Goal: Check status: Check status

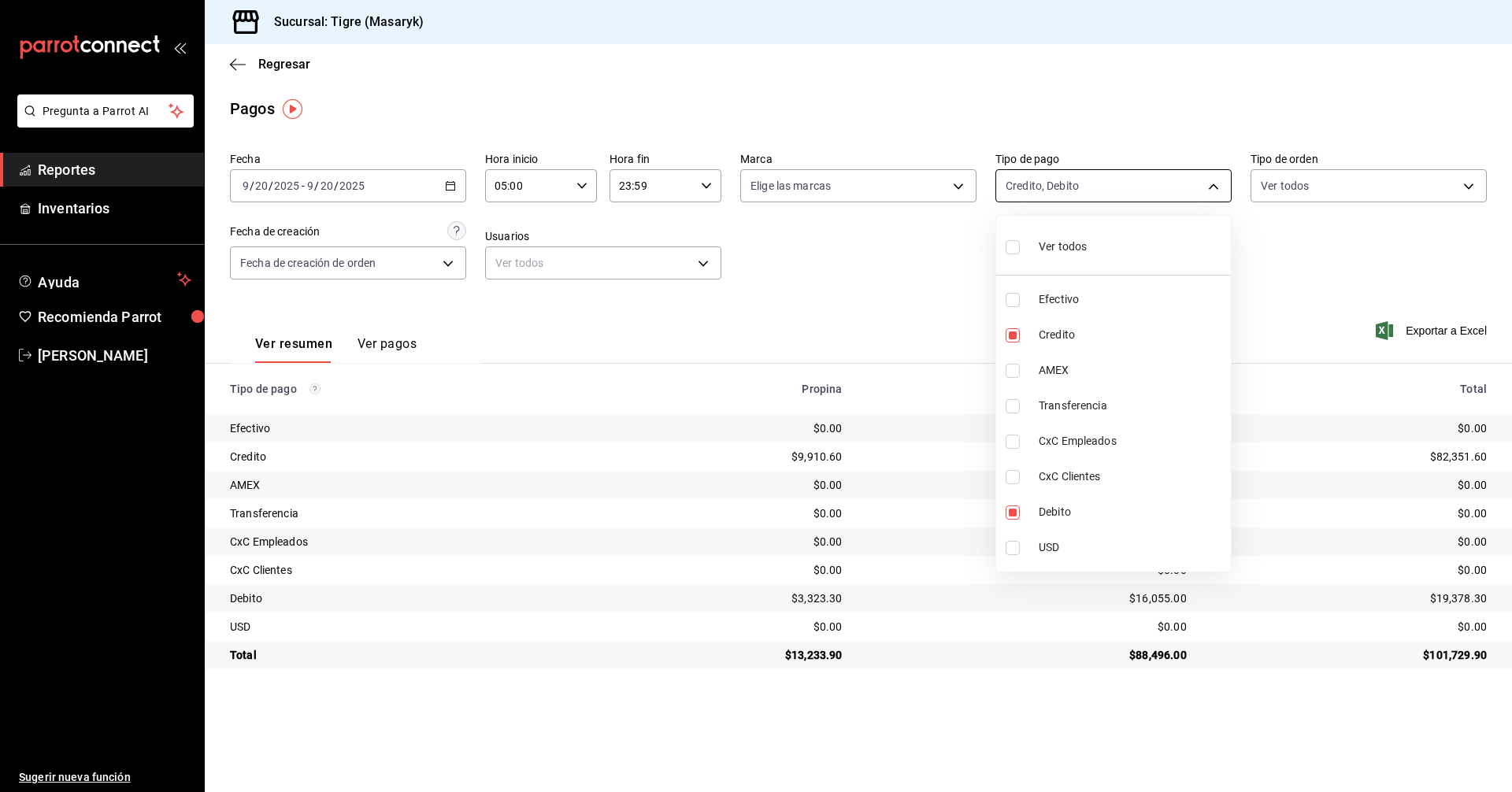
click at [1222, 187] on body "Pregunta a Parrot AI Reportes Inventarios Ayuda Recomienda Parrot Tigre [PERSON…" at bounding box center [756, 396] width 1512 height 792
click at [1022, 243] on label at bounding box center [1015, 247] width 21 height 23
click at [1019, 243] on input "checkbox" at bounding box center [1012, 247] width 14 height 14
checkbox input "false"
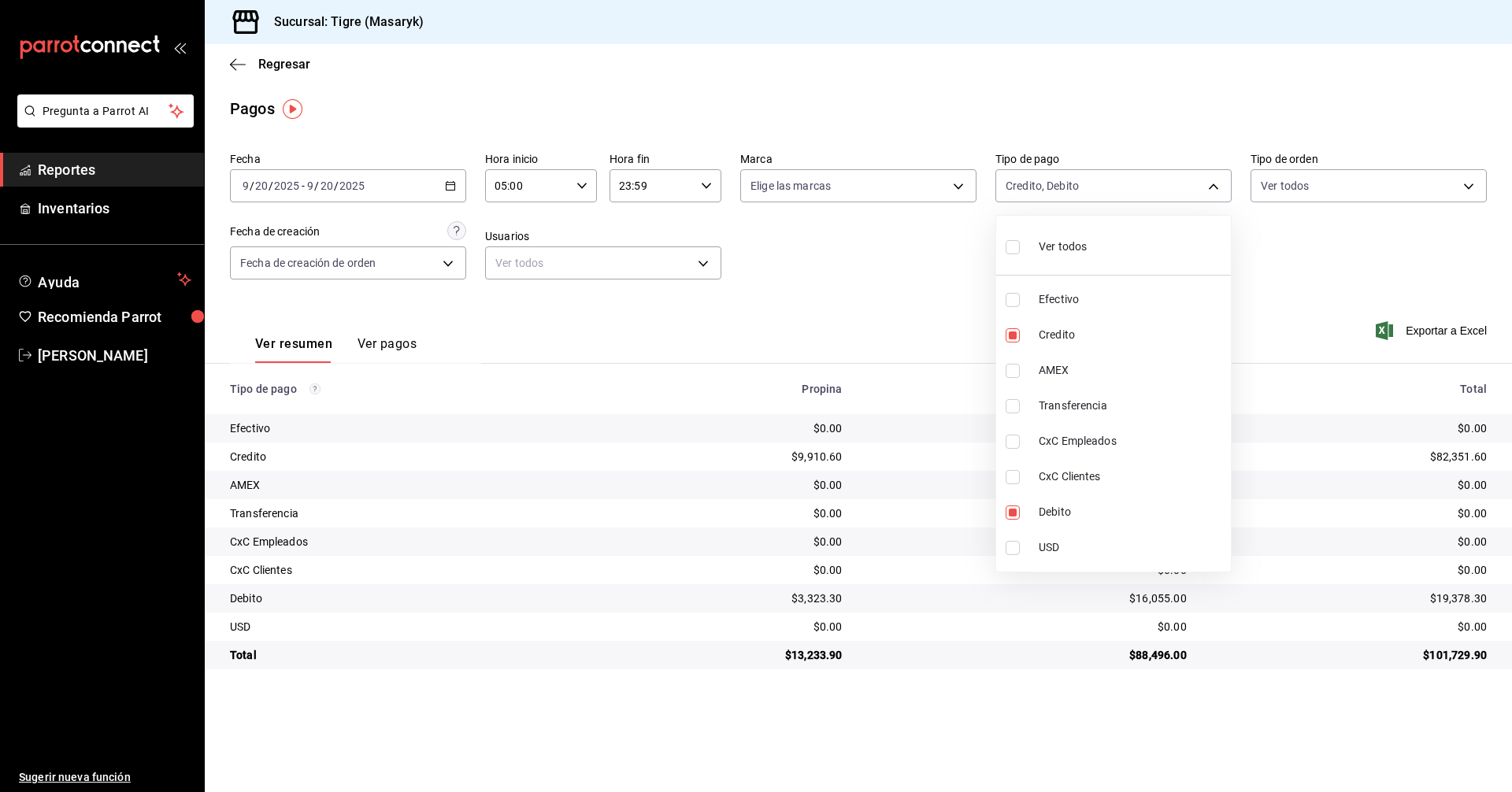
checkbox input "false"
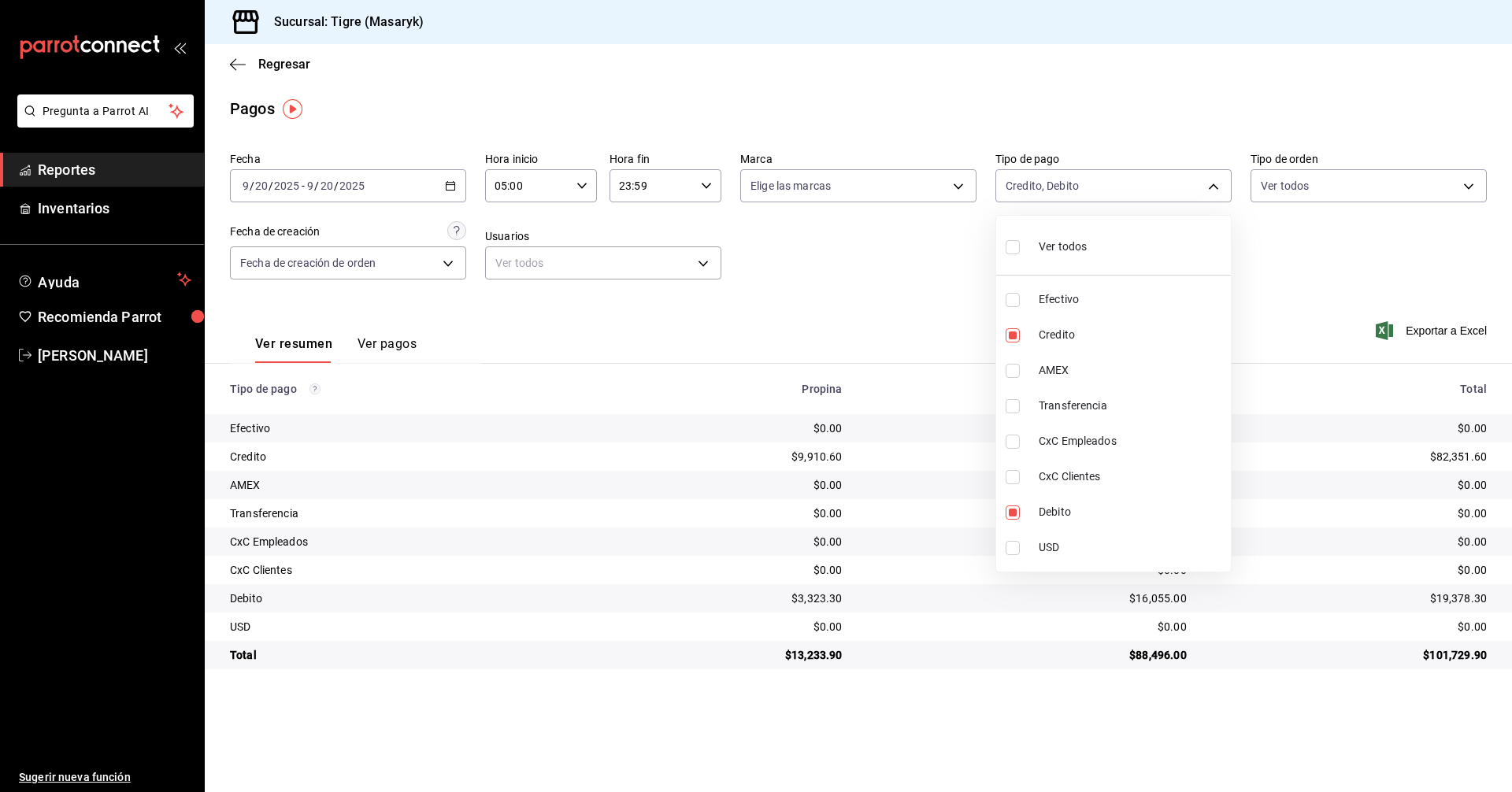
checkbox input "false"
click at [1020, 236] on label at bounding box center [1015, 247] width 21 height 23
click at [1019, 240] on input "checkbox" at bounding box center [1012, 247] width 14 height 14
checkbox input "false"
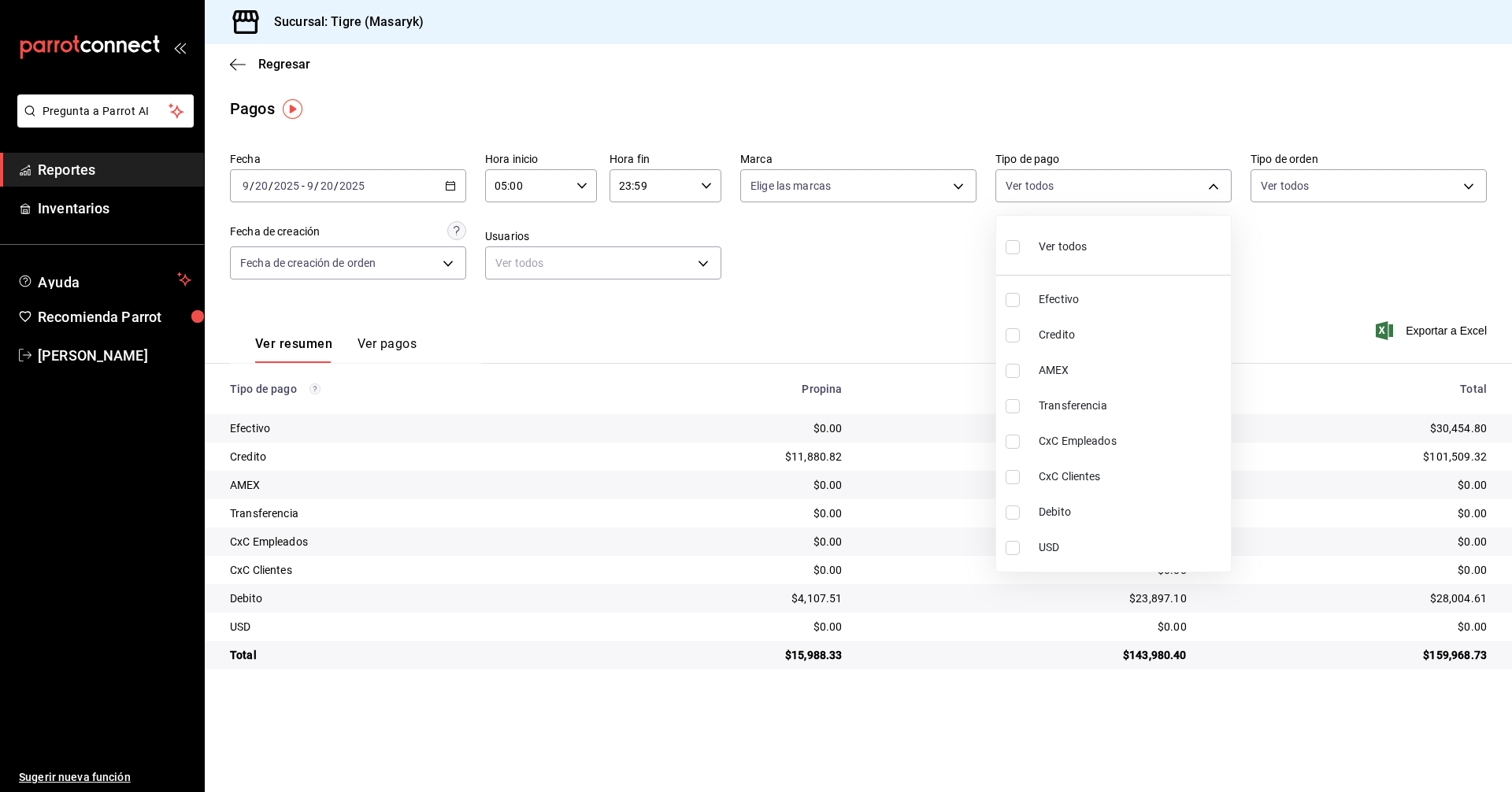
checkbox input "false"
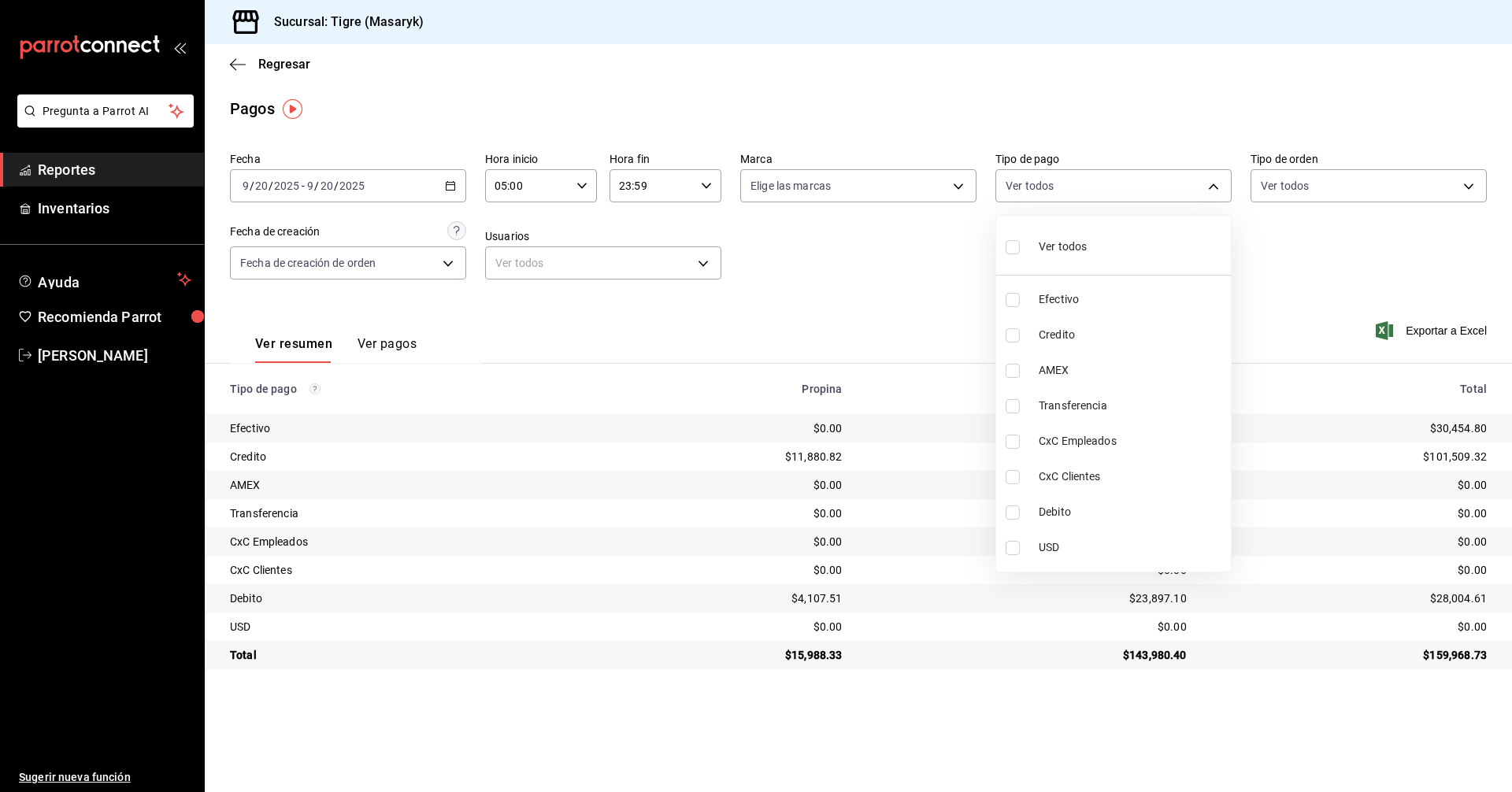
checkbox input "false"
click at [1010, 251] on input "checkbox" at bounding box center [1012, 247] width 14 height 14
checkbox input "true"
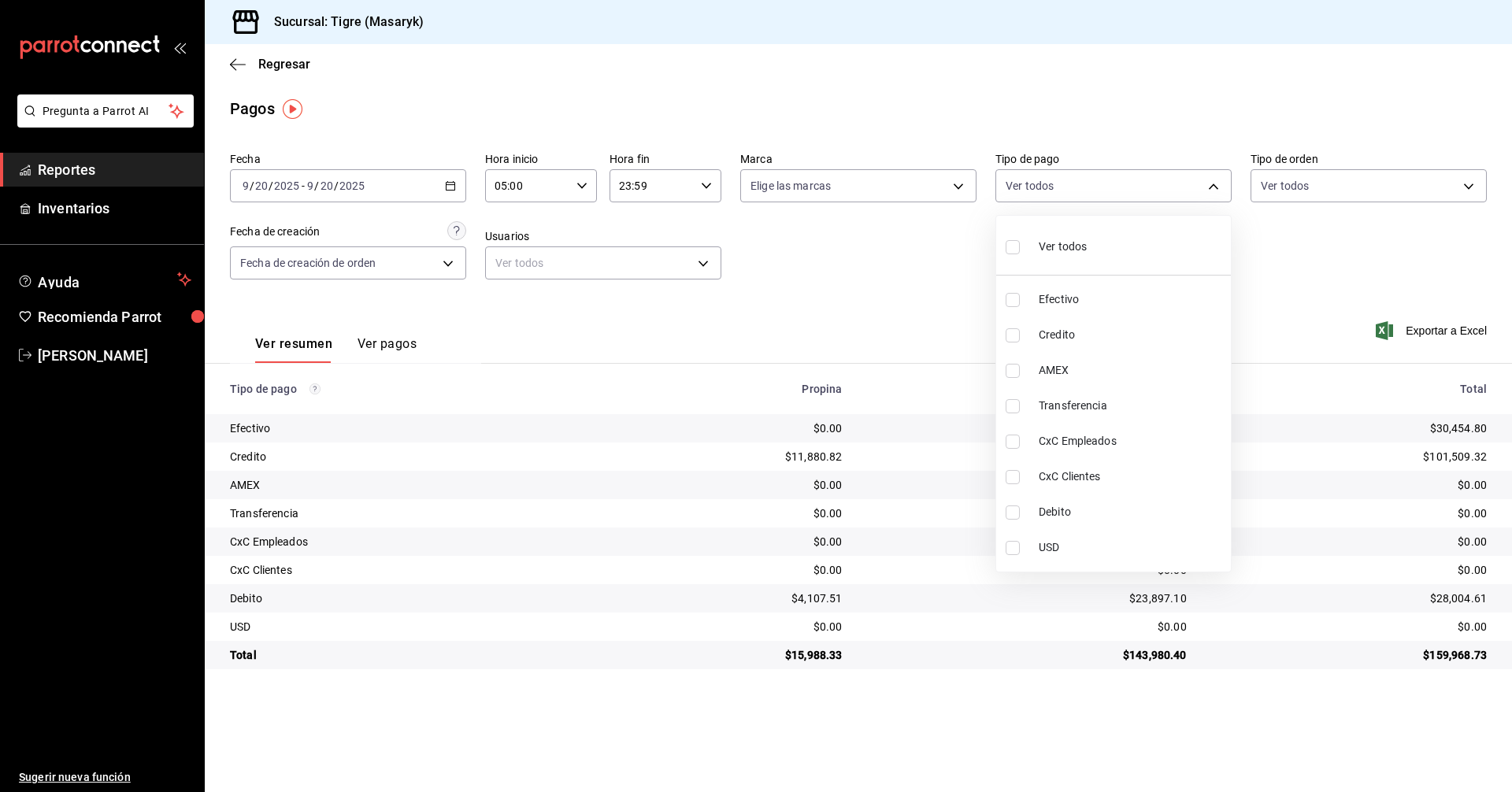
type input "68cfb1b9-f6b2-44be-9d19-cf144159f8e2,563f51c4-7c0d-43b6-837e-e895ac41548e,d9472…"
checkbox input "true"
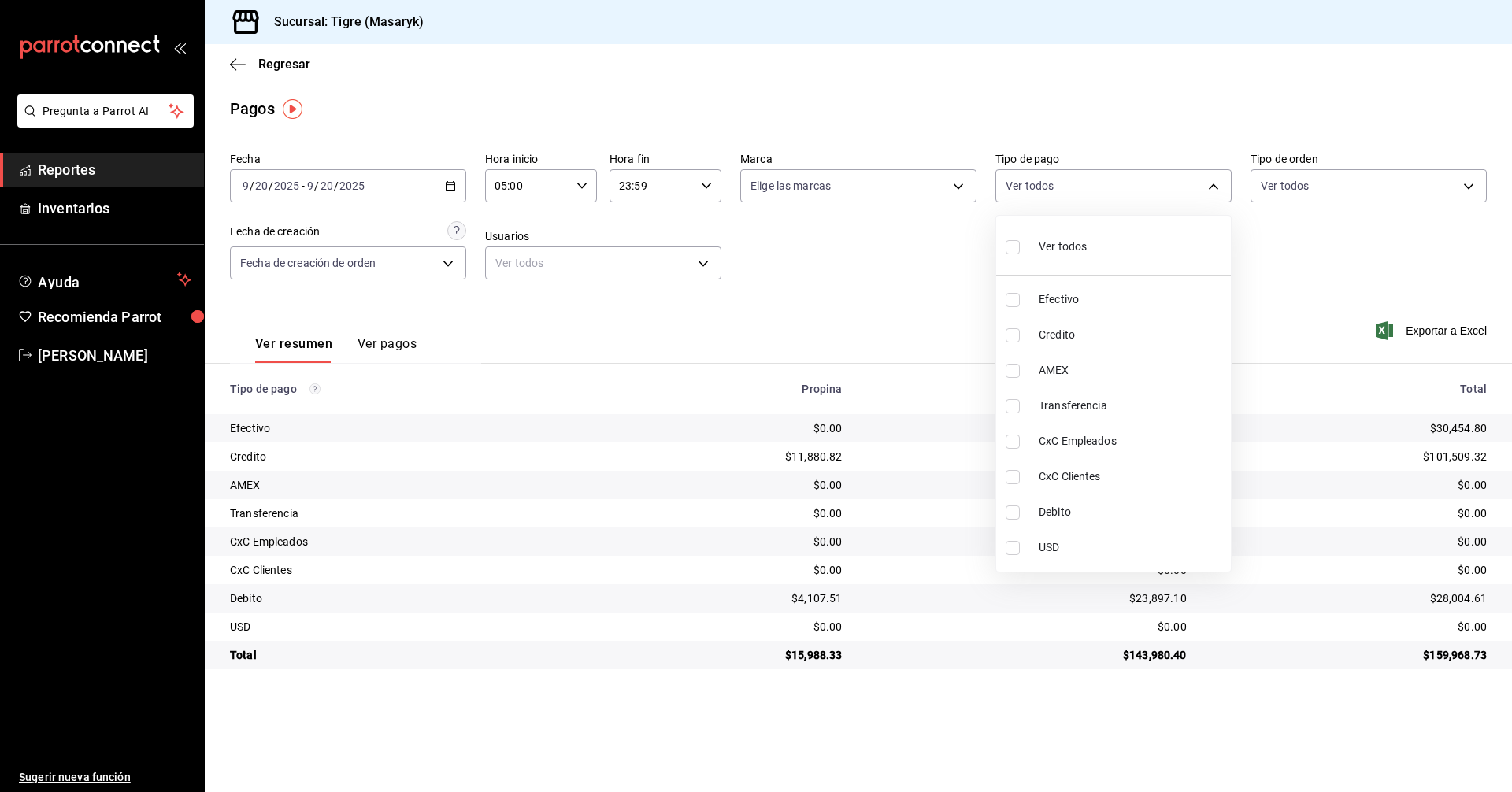
checkbox input "true"
click at [575, 183] on div at bounding box center [756, 396] width 1512 height 792
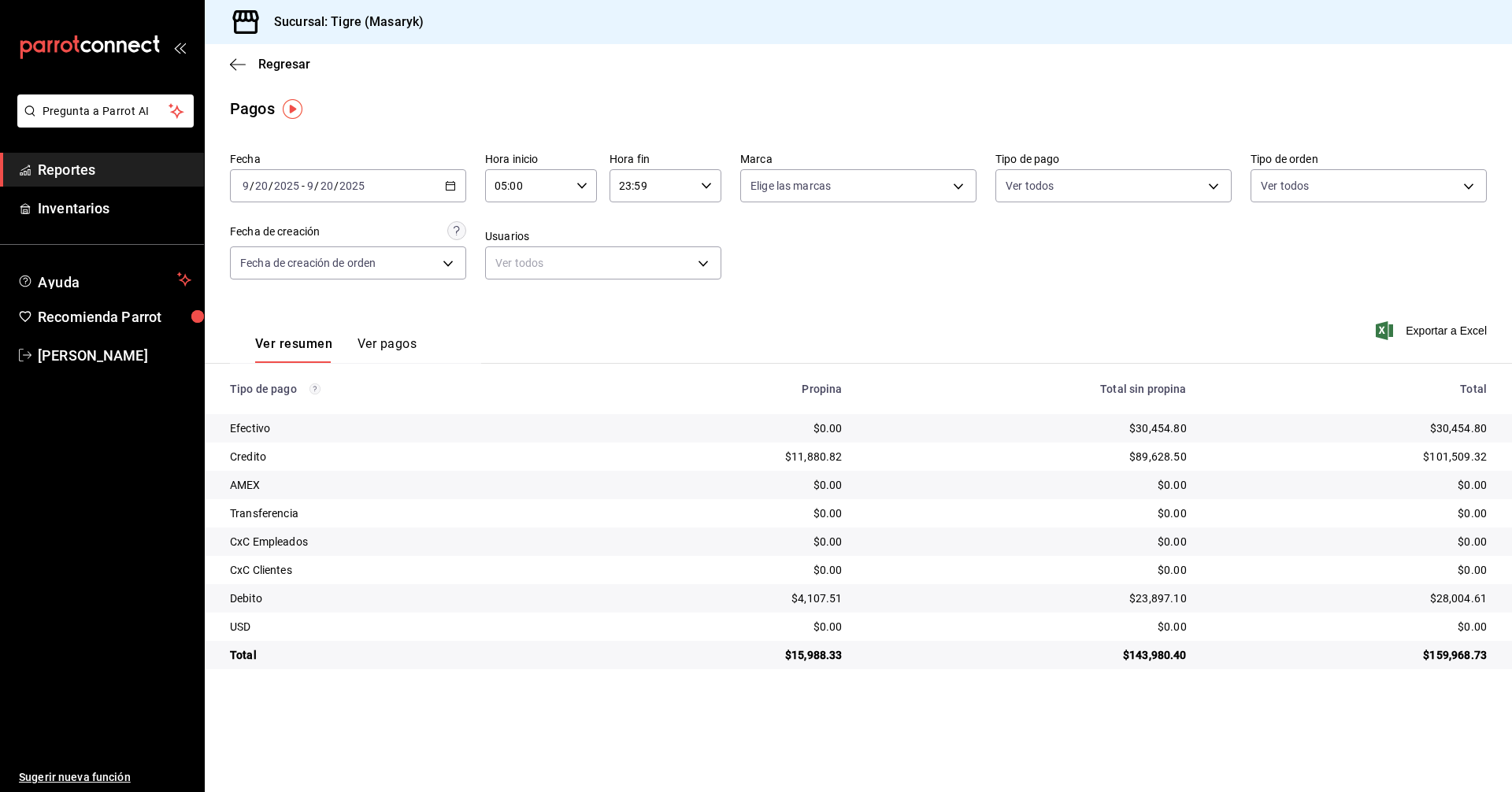
click at [575, 183] on div "05:00 Hora inicio" at bounding box center [540, 185] width 111 height 33
click at [527, 215] on button "05" at bounding box center [513, 226] width 50 height 32
click at [1202, 190] on div at bounding box center [756, 396] width 1512 height 792
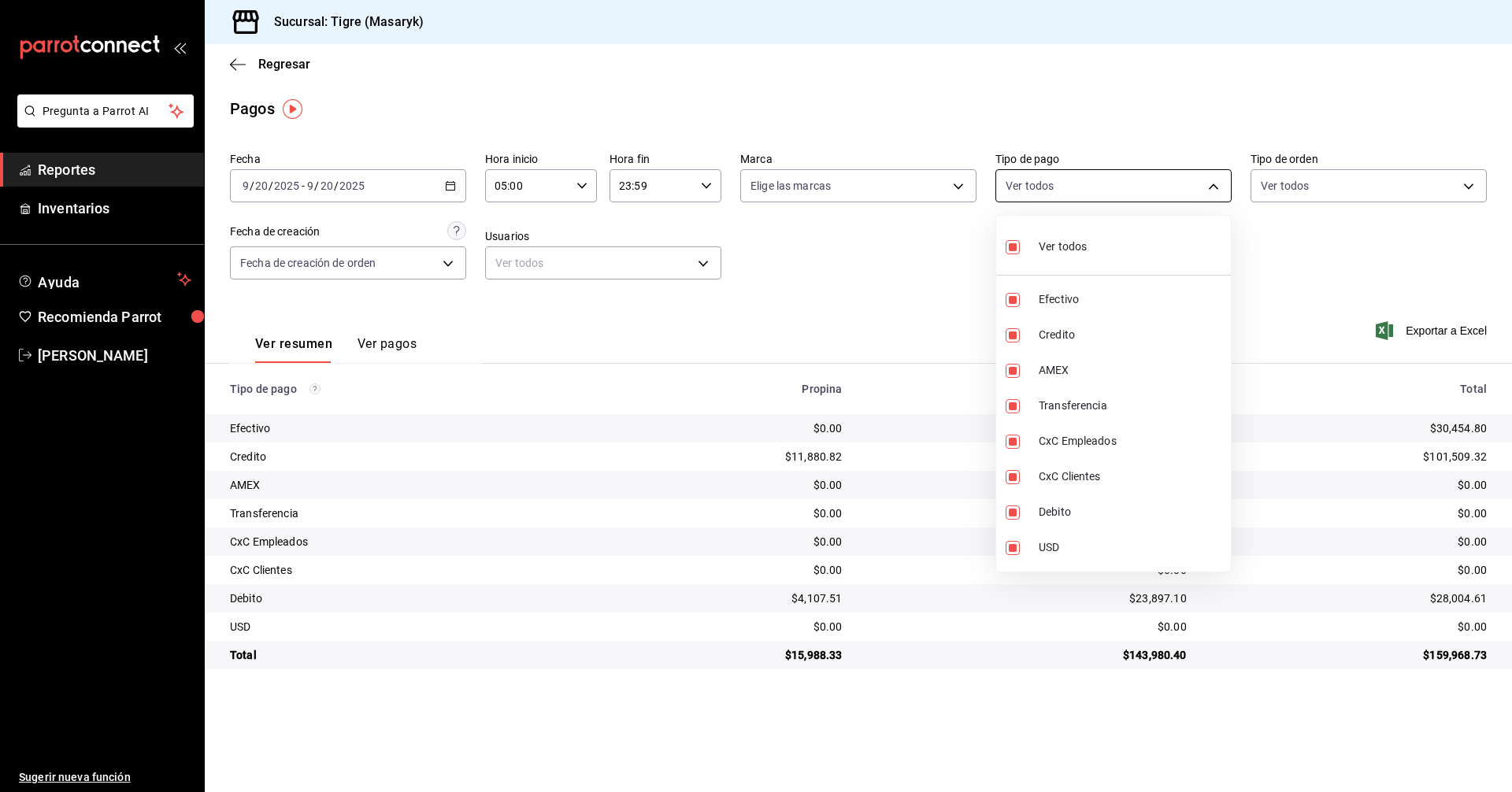
click at [1204, 185] on body "Pregunta a Parrot AI Reportes Inventarios Ayuda Recomienda Parrot Tigre Masaryk…" at bounding box center [756, 396] width 1512 height 792
click at [1017, 251] on input "checkbox" at bounding box center [1012, 247] width 14 height 14
checkbox input "false"
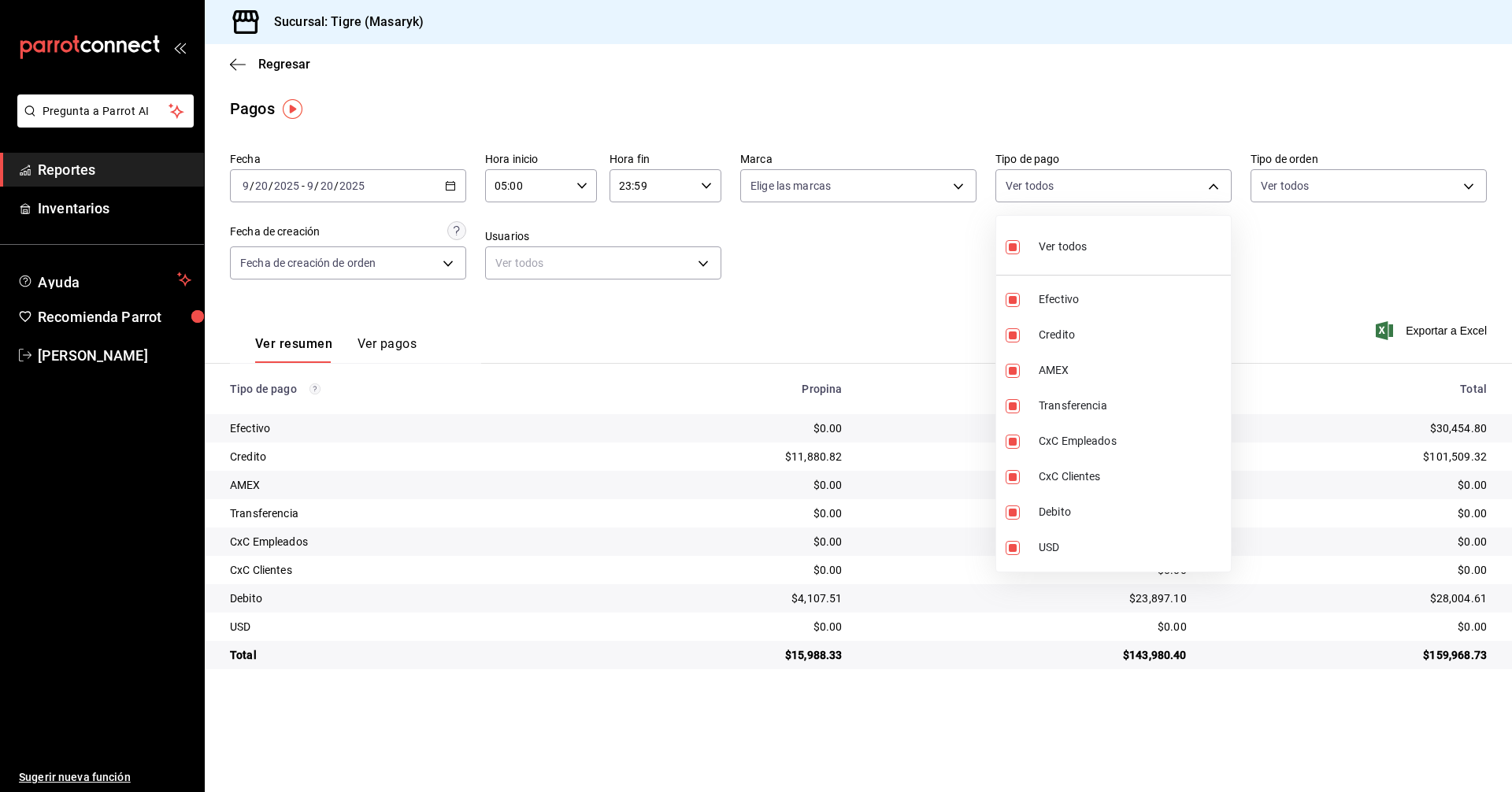
checkbox input "false"
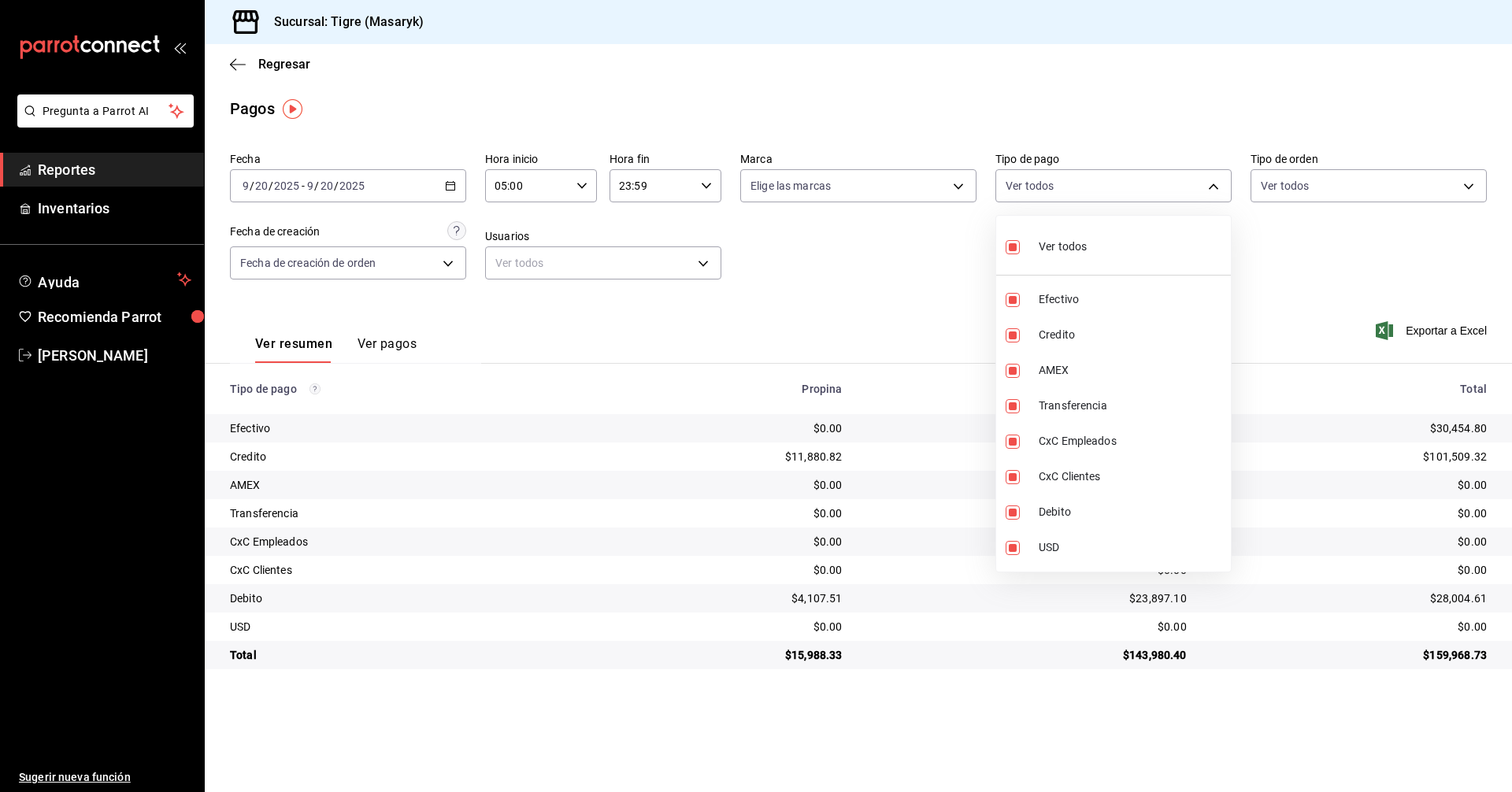
checkbox input "false"
click at [1017, 251] on input "checkbox" at bounding box center [1012, 247] width 14 height 14
checkbox input "true"
type input "68cfb1b9-f6b2-44be-9d19-cf144159f8e2,563f51c4-7c0d-43b6-837e-e895ac41548e,d9472…"
checkbox input "true"
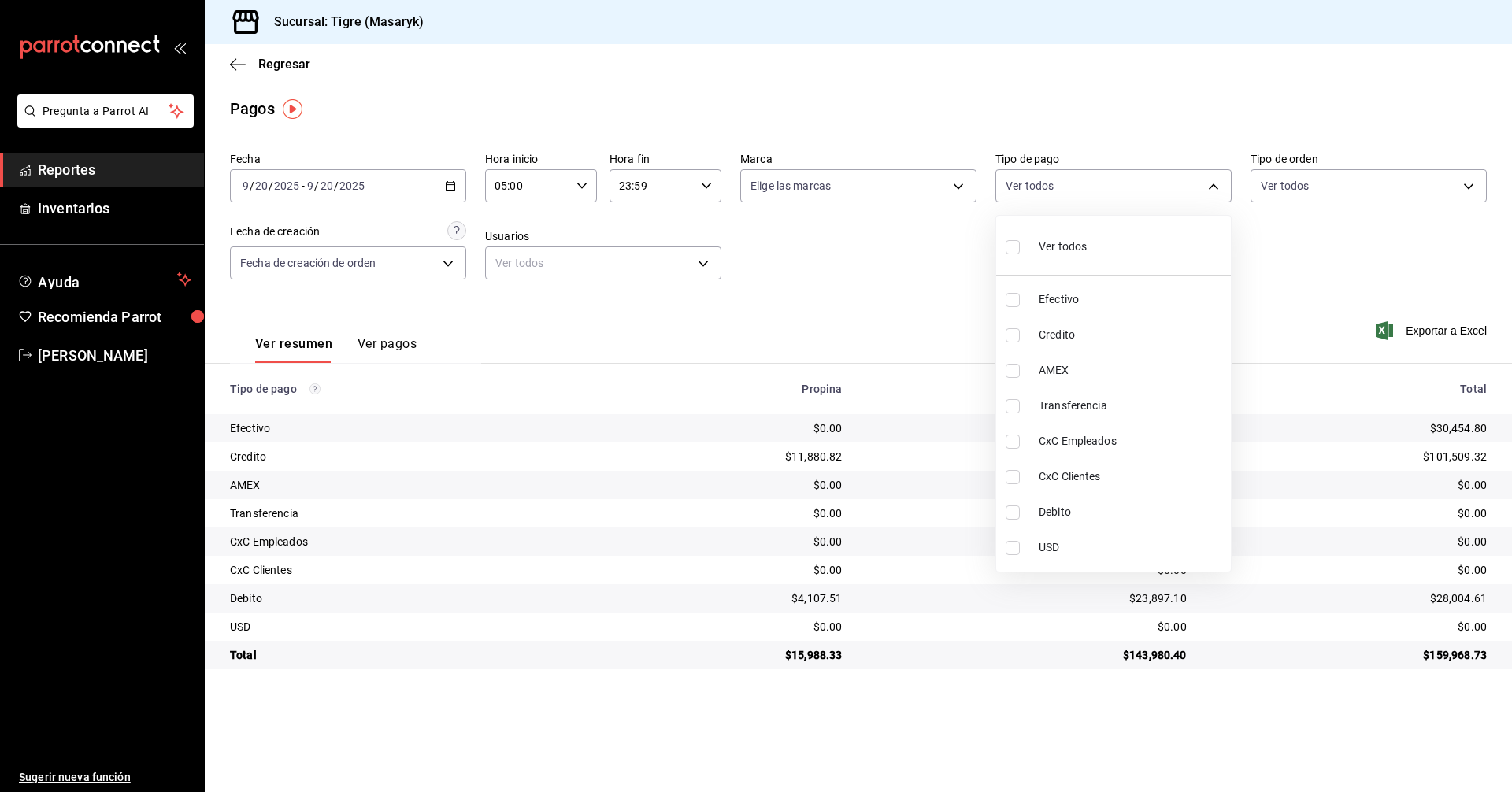
checkbox input "true"
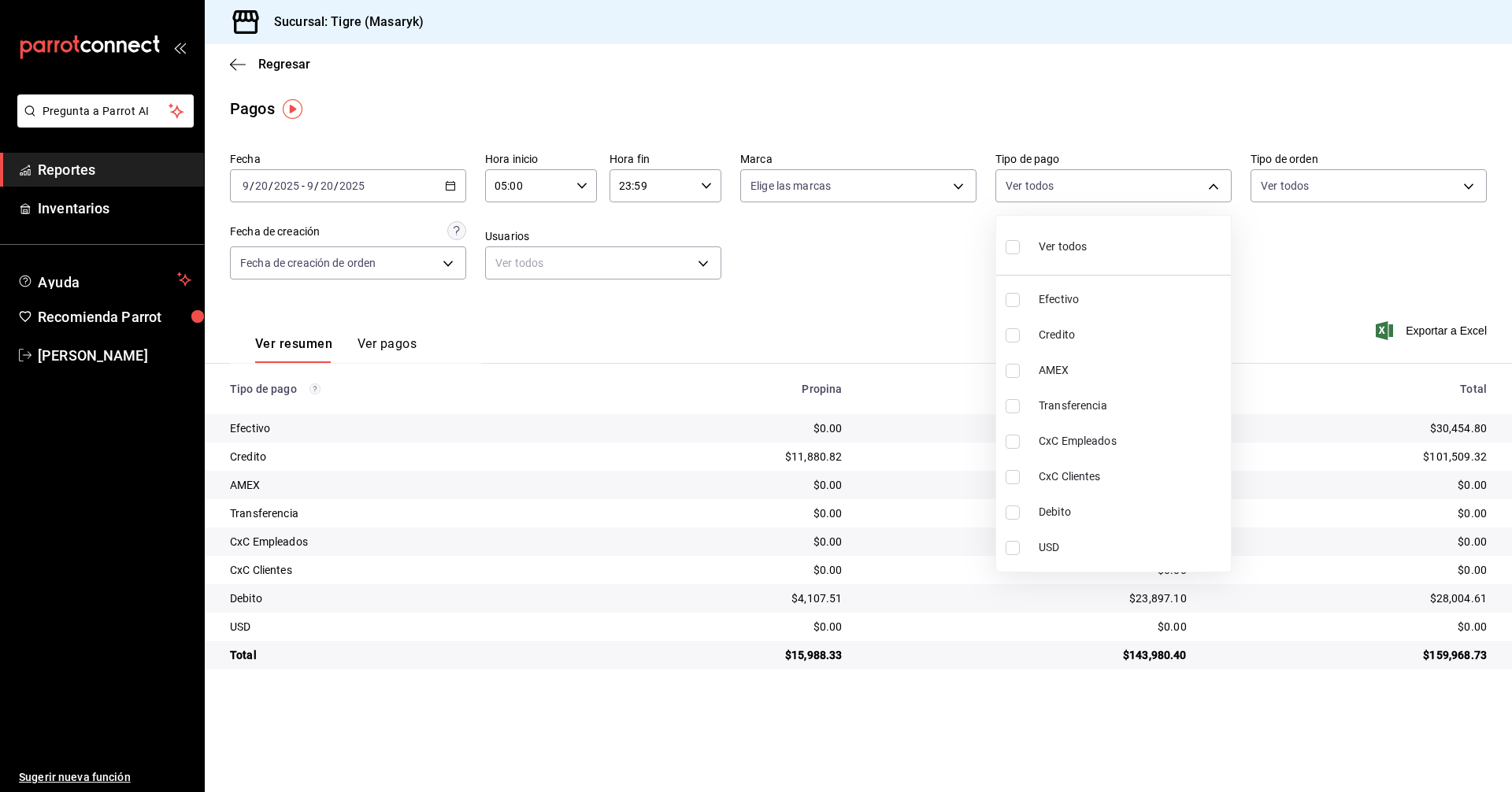
checkbox input "true"
click at [777, 272] on div at bounding box center [756, 396] width 1512 height 792
